Goal: Task Accomplishment & Management: Manage account settings

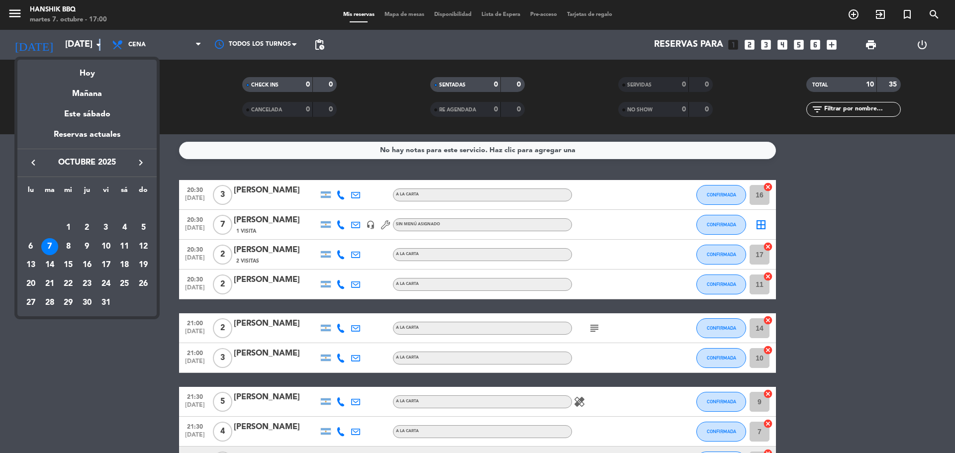
scroll to position [103, 0]
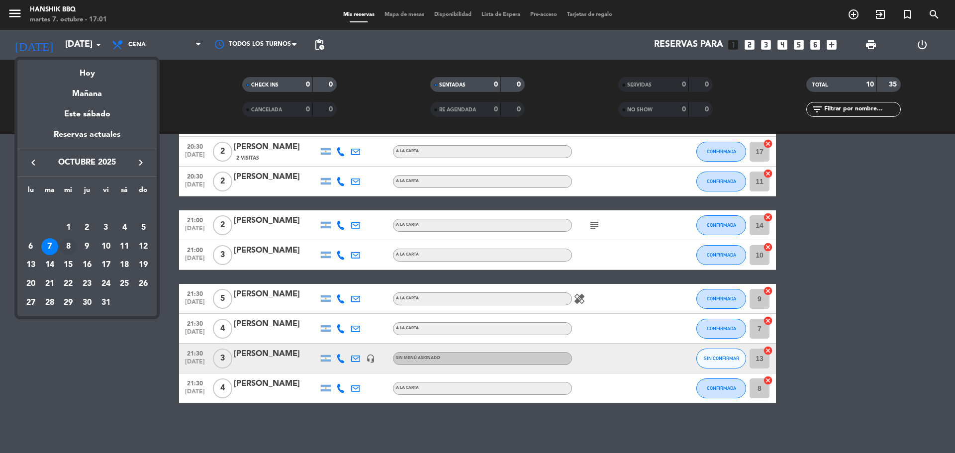
click at [65, 242] on div "8" at bounding box center [68, 246] width 17 height 17
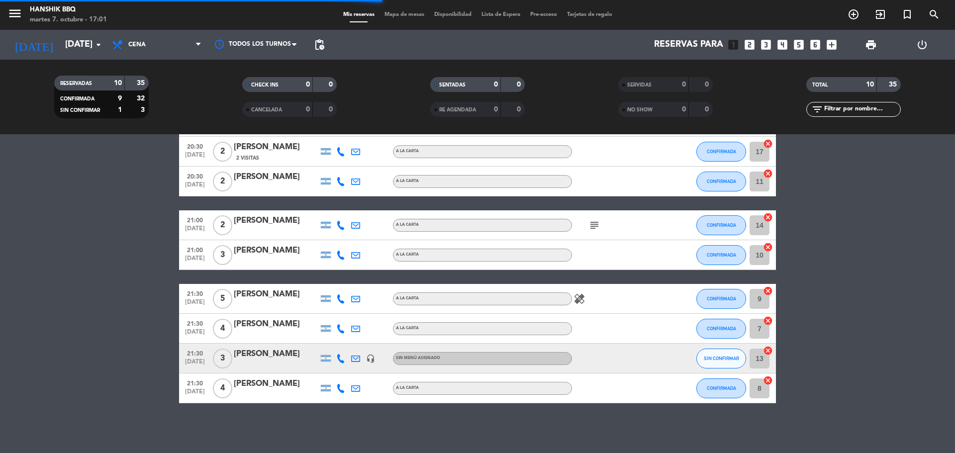
scroll to position [0, 0]
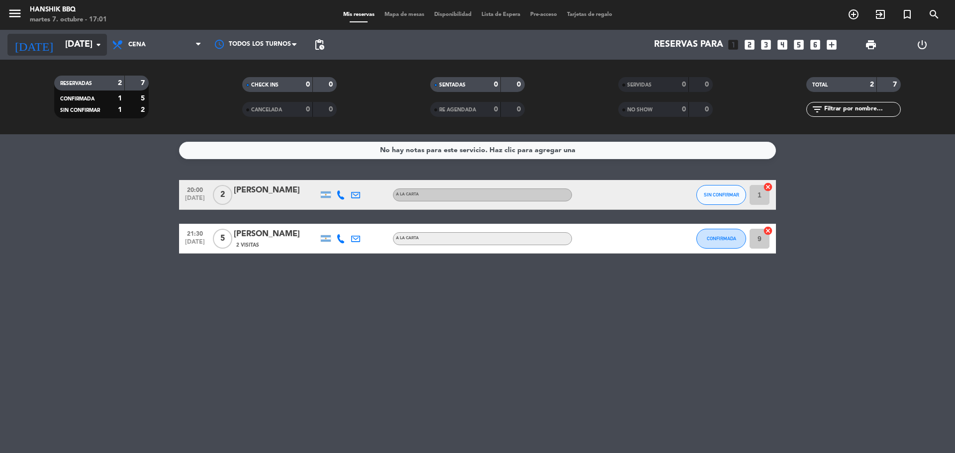
click at [89, 48] on input "[DATE]" at bounding box center [117, 45] width 115 height 20
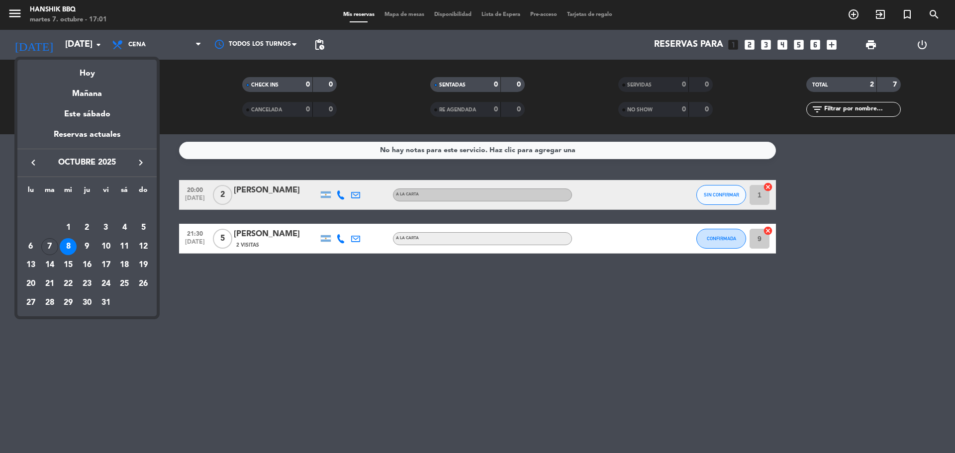
click at [51, 239] on div "7" at bounding box center [49, 246] width 17 height 17
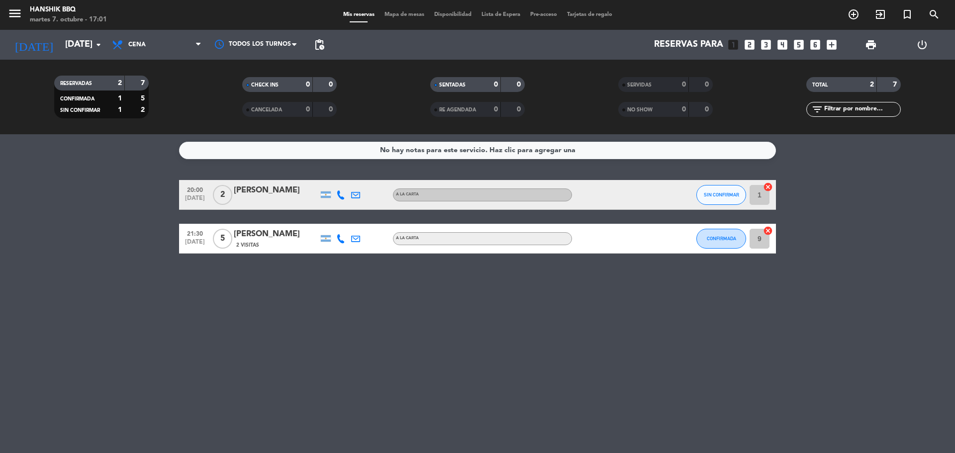
type input "[DATE]"
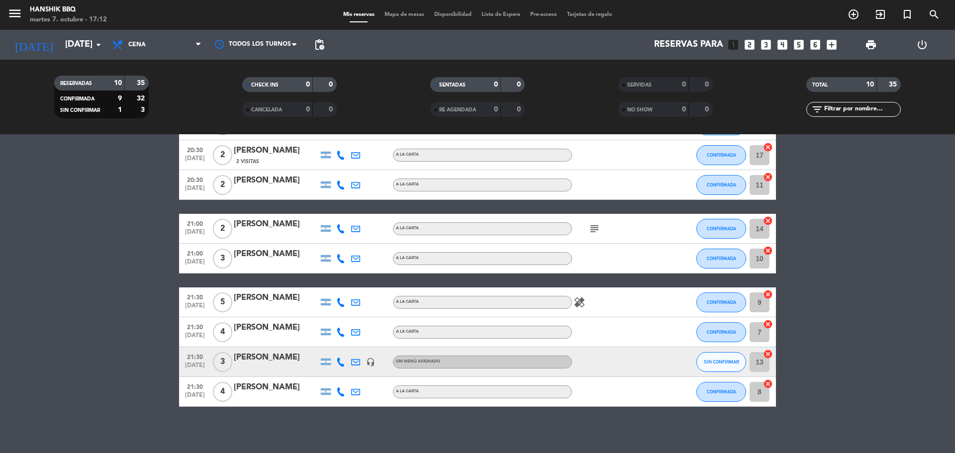
scroll to position [103, 0]
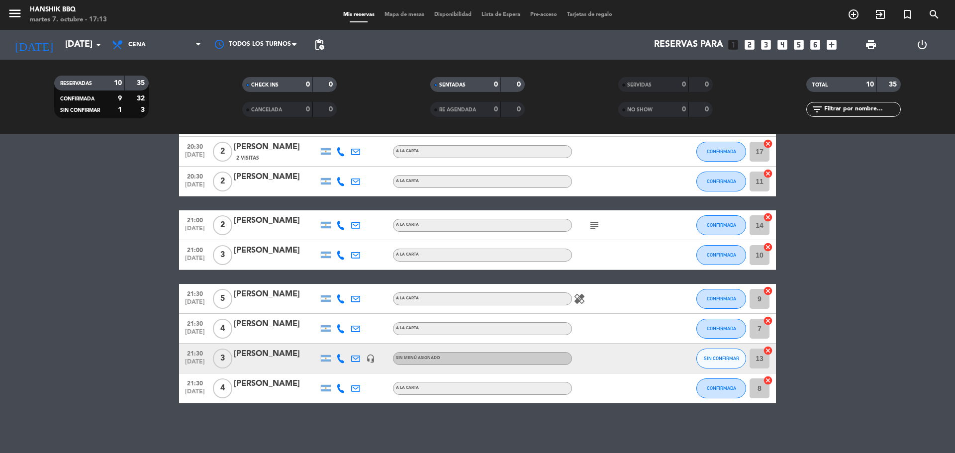
click at [1, 397] on bookings-row "20:30 [DATE] 3 [PERSON_NAME] A LA CARTA CONFIRMADA 16 cancel 20:30 [DATE] 7 [PE…" at bounding box center [477, 240] width 955 height 326
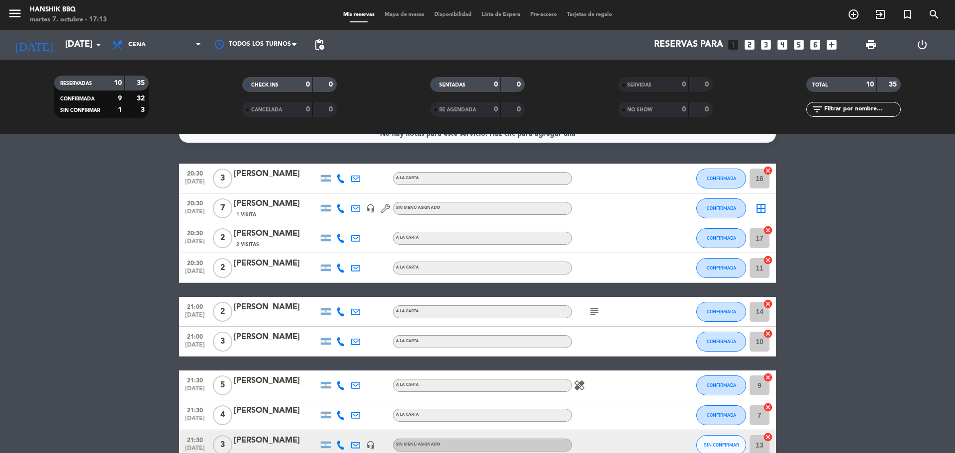
scroll to position [0, 0]
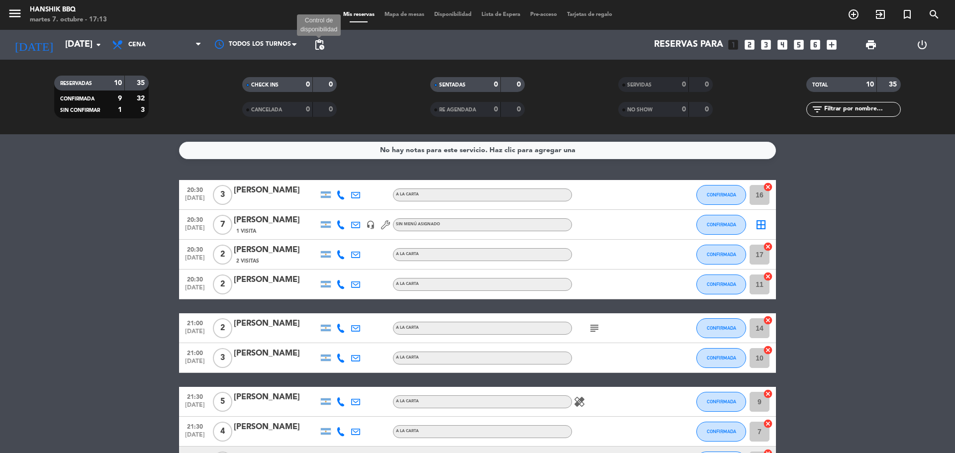
click at [322, 44] on span "pending_actions" at bounding box center [319, 45] width 12 height 12
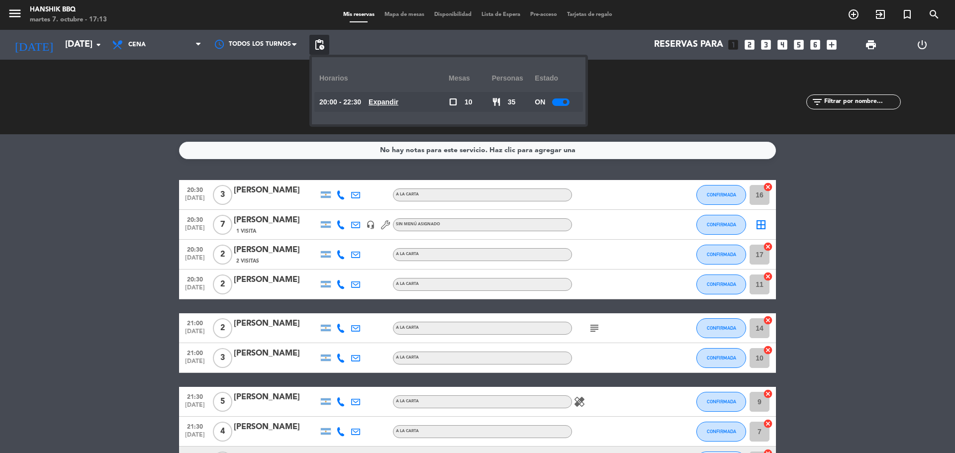
click at [395, 100] on u "Expandir" at bounding box center [383, 102] width 30 height 8
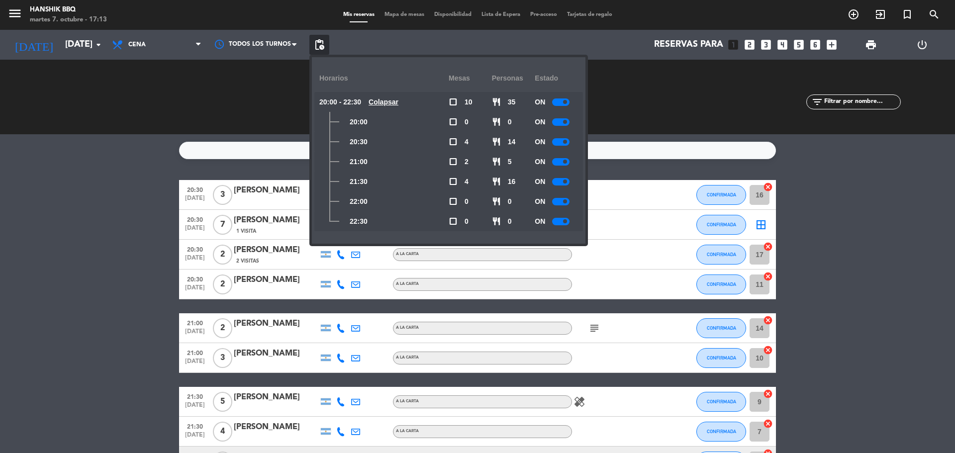
click at [559, 203] on div at bounding box center [560, 201] width 17 height 7
click at [561, 225] on div "ON" at bounding box center [555, 221] width 43 height 20
click at [558, 220] on div at bounding box center [560, 221] width 17 height 7
click at [119, 190] on bookings-row "20:30 [DATE] 3 [PERSON_NAME] A LA CARTA CONFIRMADA 16 cancel 20:30 [DATE] 7 [PE…" at bounding box center [477, 343] width 955 height 326
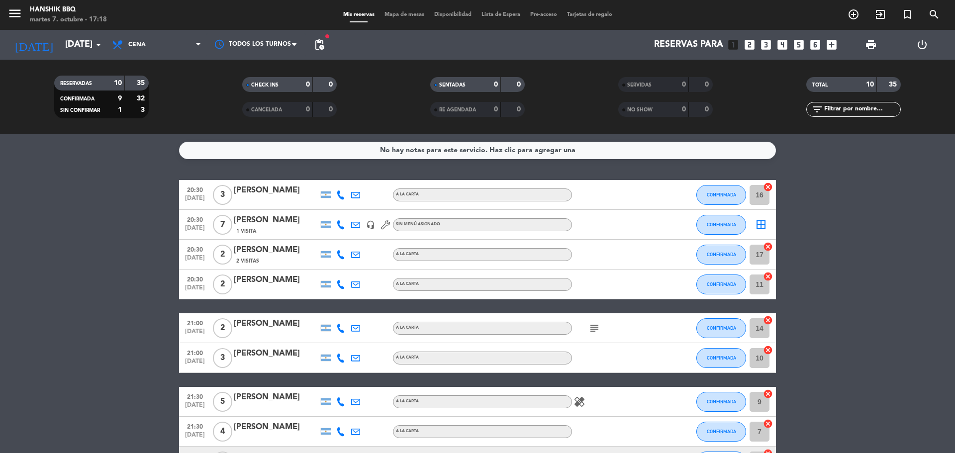
drag, startPoint x: 502, startPoint y: 282, endPoint x: 476, endPoint y: 189, distance: 96.0
click at [498, 276] on div "20:30 [DATE] 3 [PERSON_NAME] A LA CARTA CONFIRMADA 16 cancel 20:30 [DATE] 7 [PE…" at bounding box center [477, 343] width 597 height 326
click at [341, 196] on icon at bounding box center [340, 194] width 9 height 9
click at [362, 177] on span at bounding box center [365, 179] width 8 height 8
click at [344, 228] on icon at bounding box center [340, 224] width 9 height 9
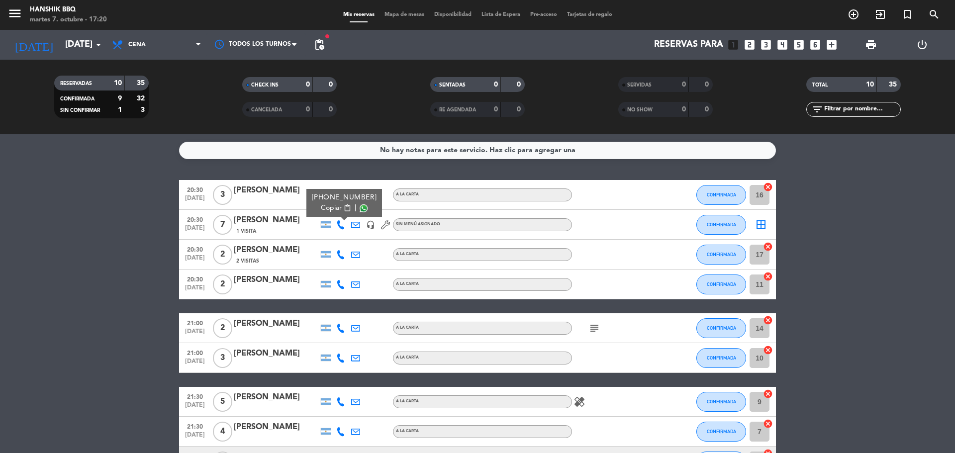
click at [365, 205] on div "Copiar content_paste |" at bounding box center [344, 208] width 65 height 10
click at [361, 206] on span at bounding box center [363, 208] width 8 height 8
click at [338, 257] on icon at bounding box center [340, 254] width 9 height 9
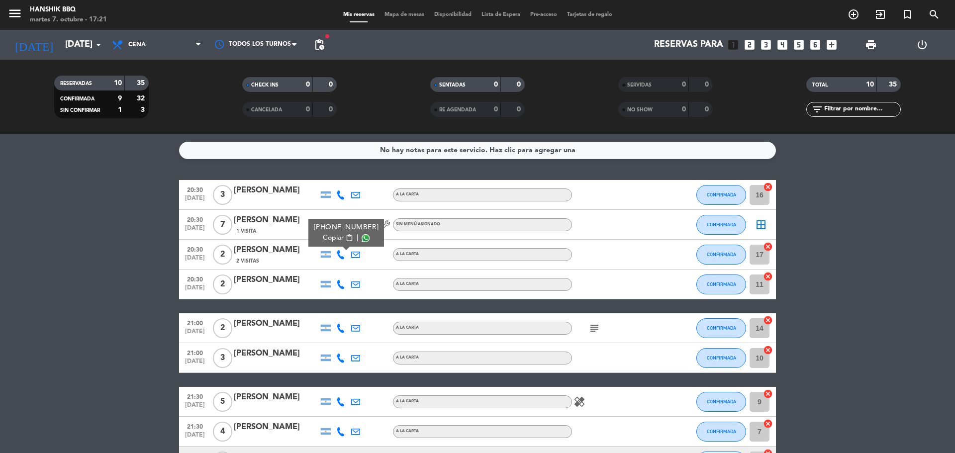
click at [361, 240] on span at bounding box center [365, 238] width 8 height 8
click at [343, 282] on icon at bounding box center [340, 284] width 9 height 9
click at [361, 268] on span at bounding box center [365, 268] width 8 height 8
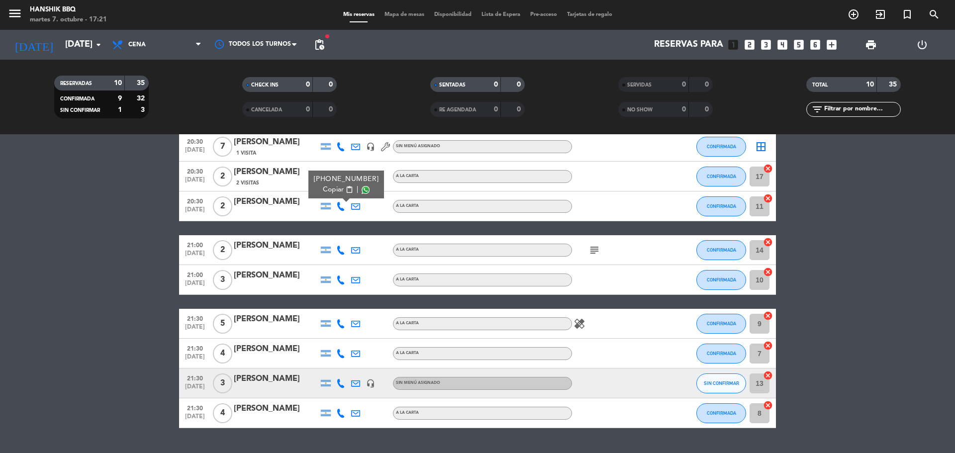
scroll to position [99, 0]
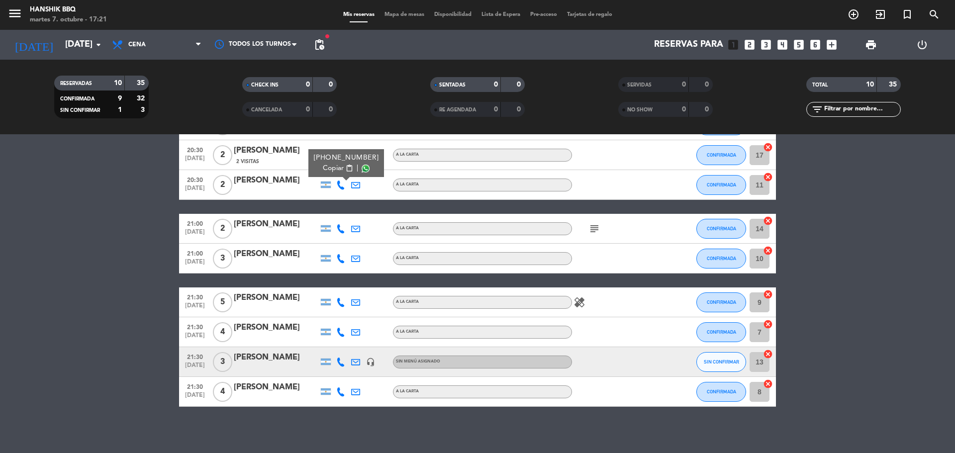
click at [344, 230] on icon at bounding box center [340, 228] width 9 height 9
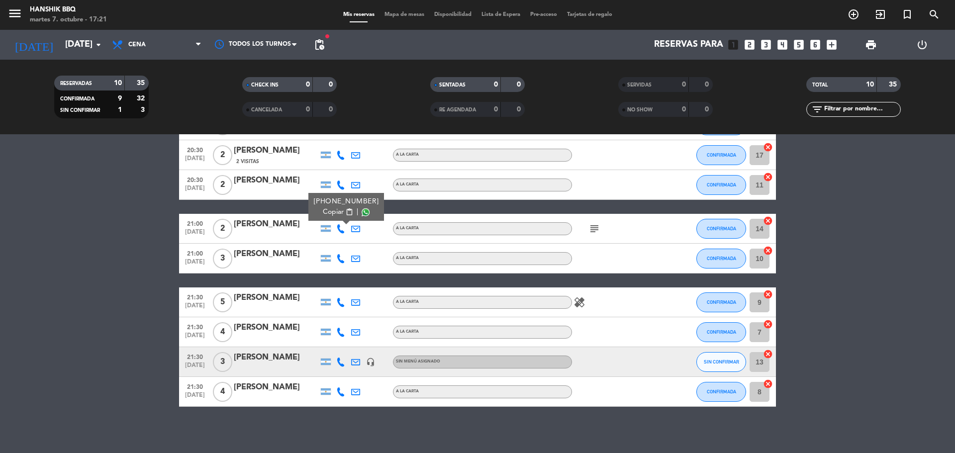
click at [361, 212] on span at bounding box center [365, 212] width 8 height 8
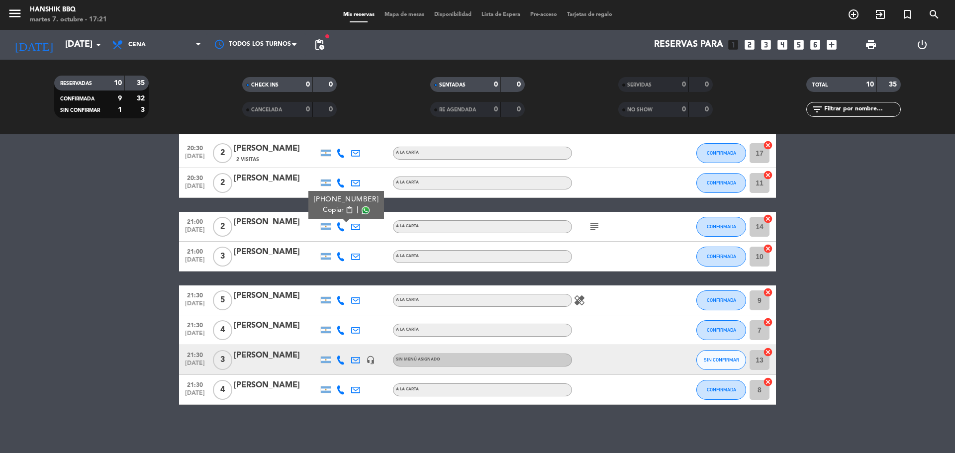
scroll to position [103, 0]
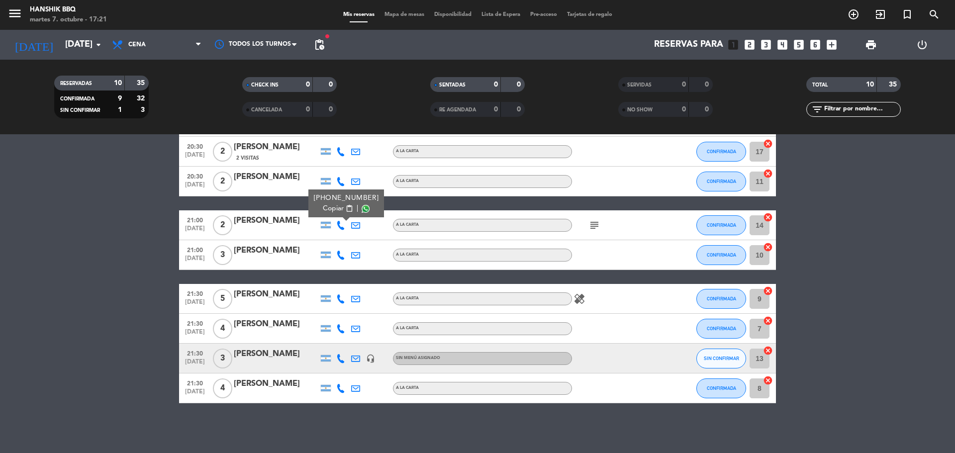
click at [345, 257] on div at bounding box center [340, 254] width 15 height 29
click at [344, 256] on icon at bounding box center [340, 255] width 9 height 9
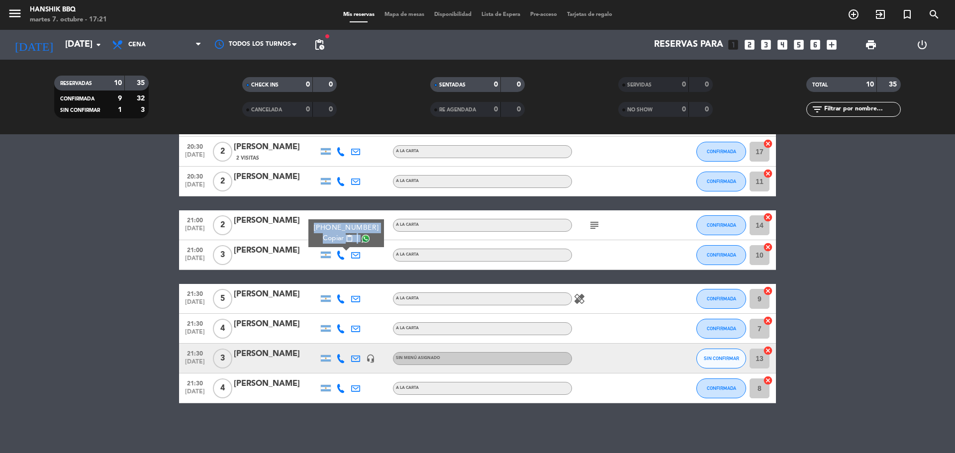
click at [362, 241] on span at bounding box center [365, 239] width 8 height 8
click at [342, 327] on icon at bounding box center [340, 328] width 9 height 9
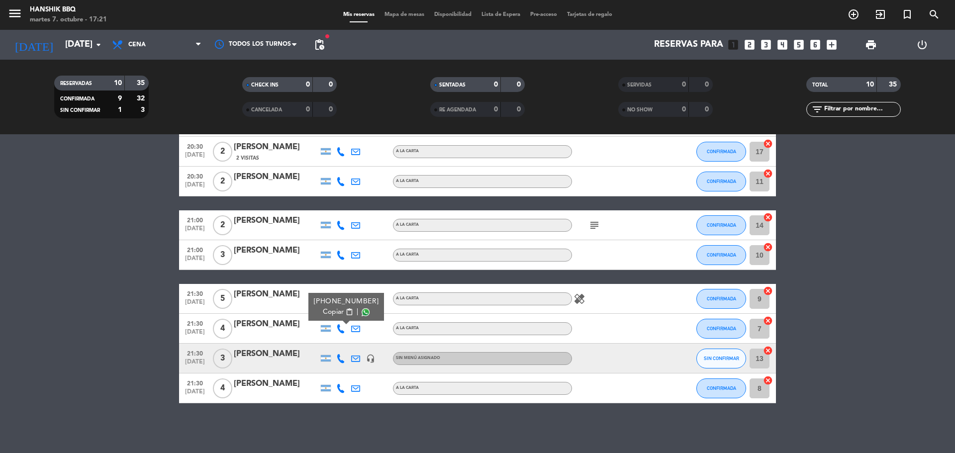
click at [361, 313] on span at bounding box center [365, 312] width 8 height 8
click at [342, 356] on icon at bounding box center [340, 358] width 9 height 9
click at [361, 343] on span at bounding box center [365, 342] width 8 height 8
click at [344, 389] on icon at bounding box center [340, 388] width 9 height 9
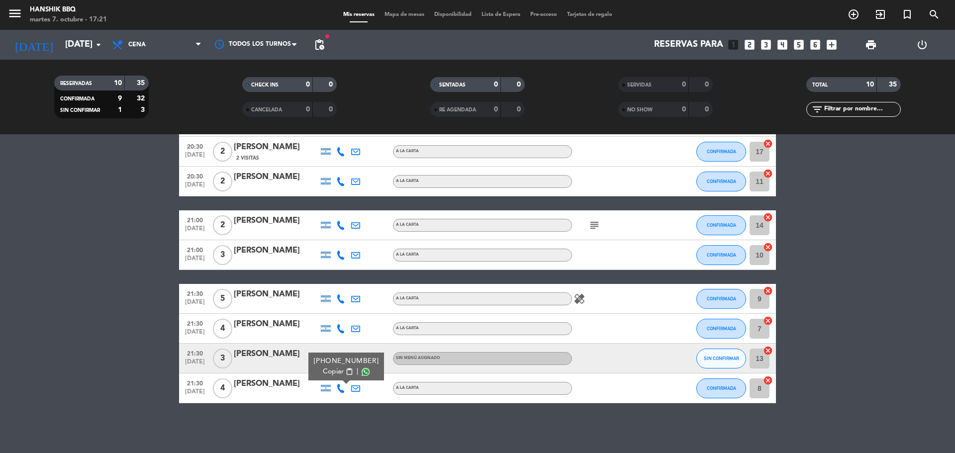
click at [363, 372] on span at bounding box center [365, 372] width 8 height 8
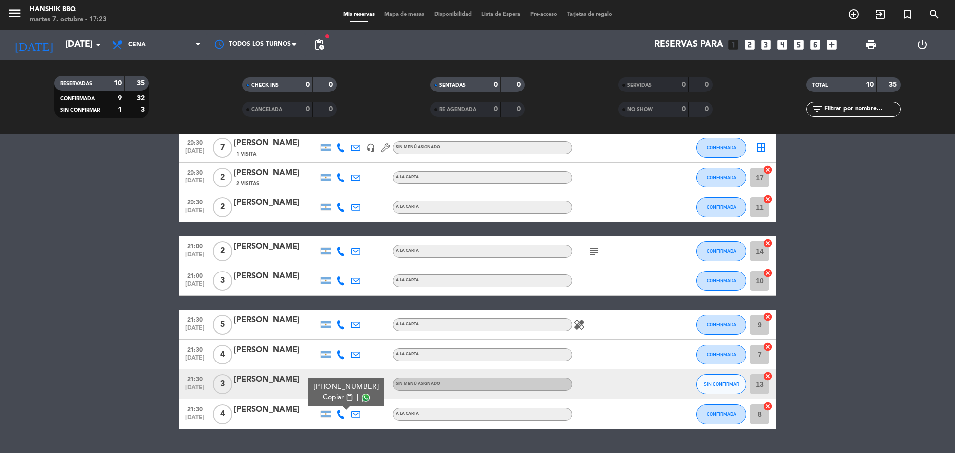
scroll to position [0, 0]
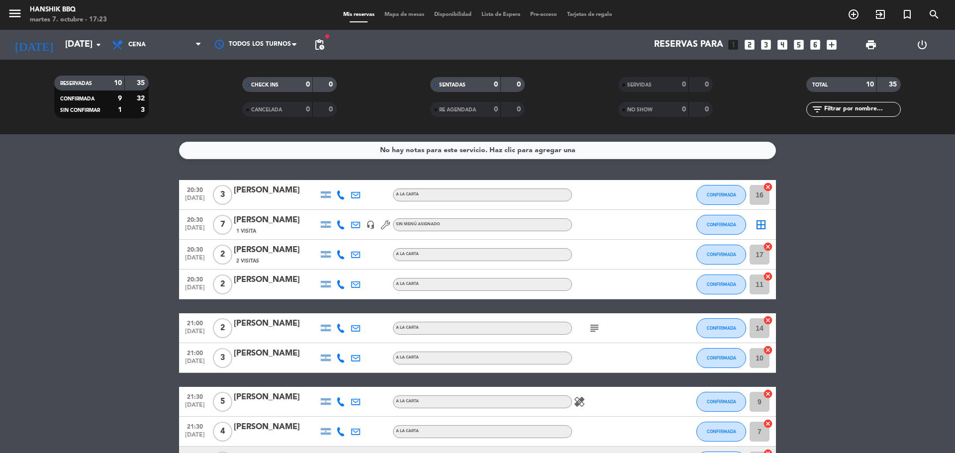
click at [90, 323] on bookings-row "20:30 [DATE] 3 [PERSON_NAME] A LA CARTA CONFIRMADA 16 cancel 20:30 [DATE] 7 [PE…" at bounding box center [477, 343] width 955 height 326
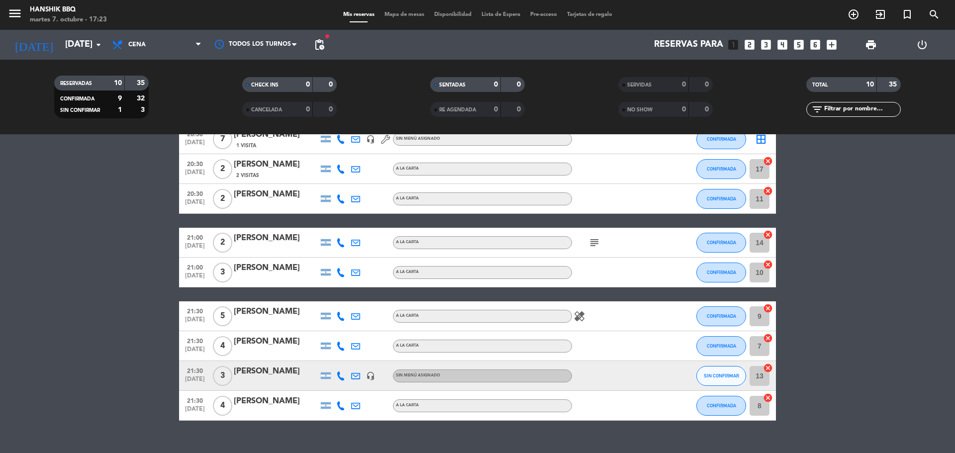
scroll to position [103, 0]
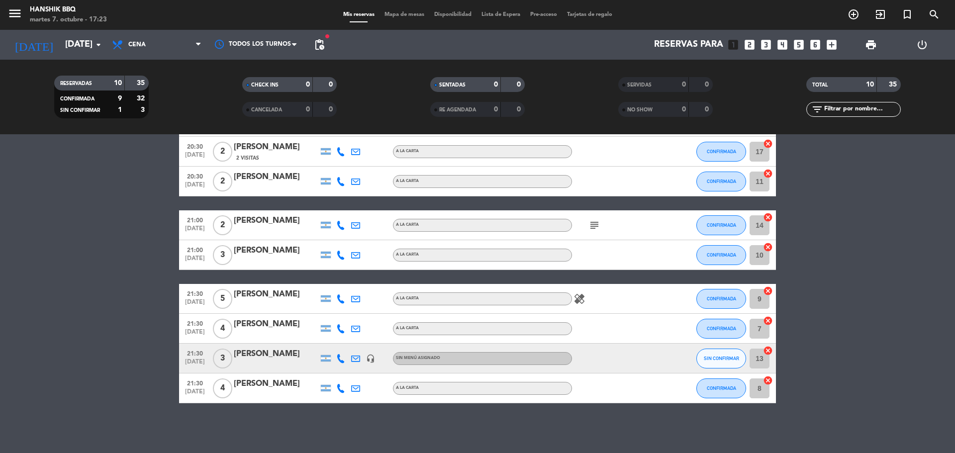
drag, startPoint x: 14, startPoint y: 265, endPoint x: 164, endPoint y: 250, distance: 150.4
click at [19, 266] on bookings-row "20:30 [DATE] 3 [PERSON_NAME] A LA CARTA CONFIRMADA 16 cancel 20:30 [DATE] 7 [PE…" at bounding box center [477, 240] width 955 height 326
